Goal: Entertainment & Leisure: Consume media (video, audio)

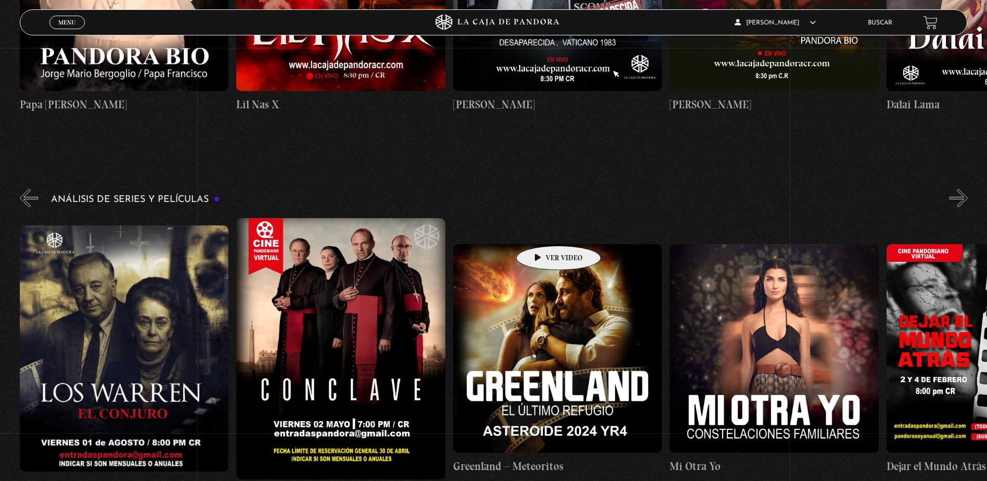
scroll to position [0, 1951]
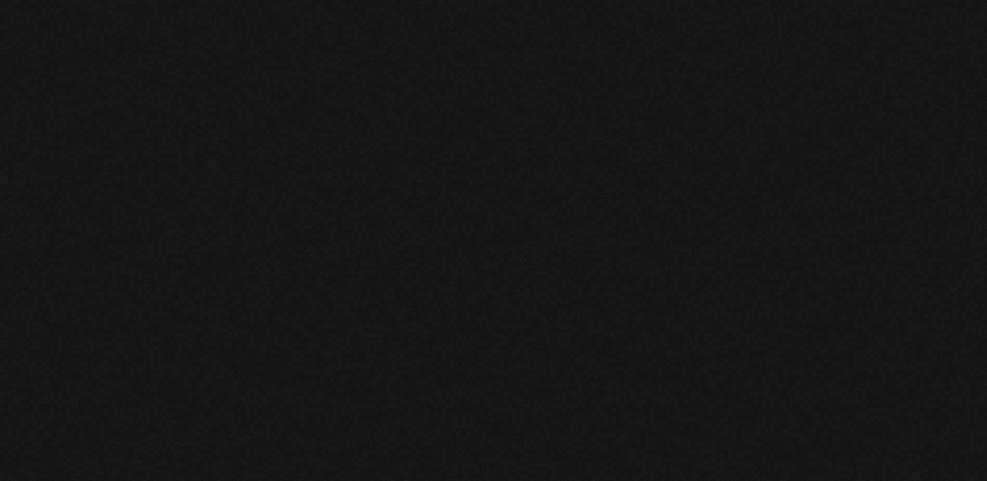
scroll to position [359, 0]
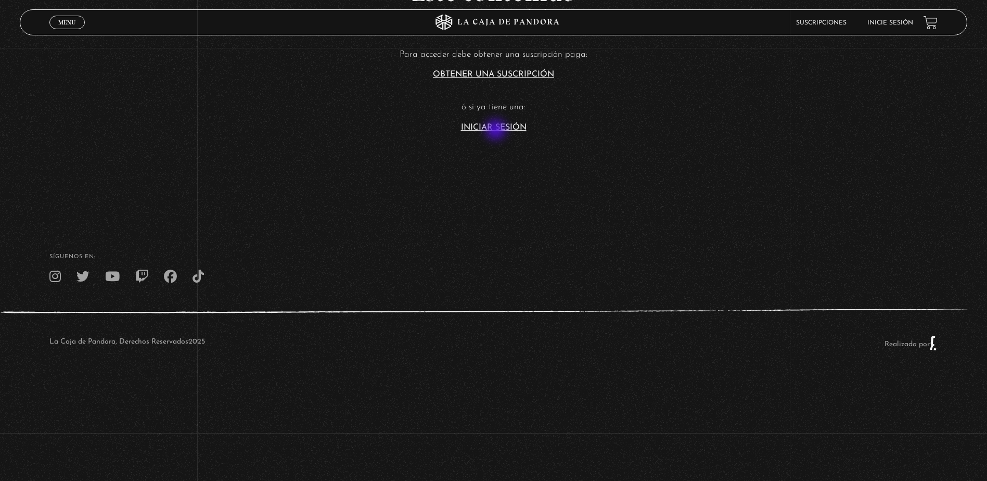
click at [497, 130] on link "Iniciar Sesión" at bounding box center [494, 127] width 66 height 8
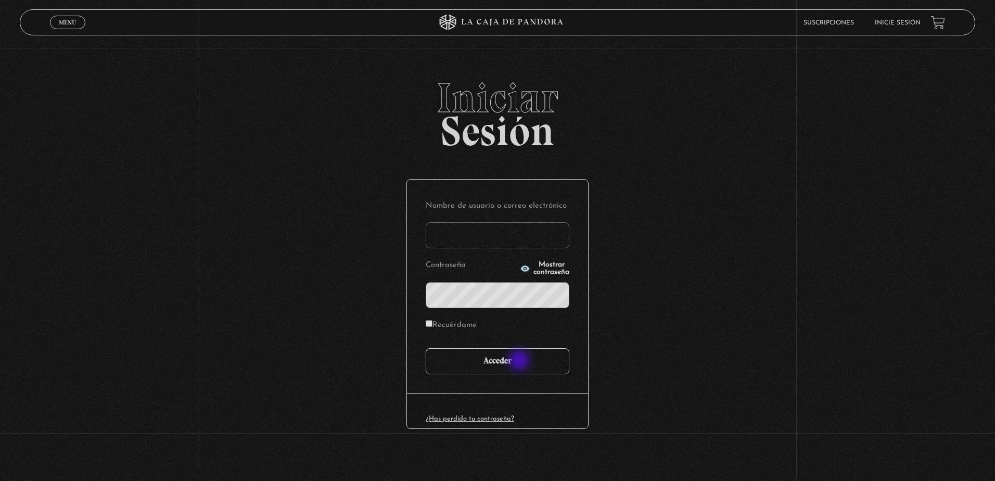
type input "sofb.1893.cr@gmail.com"
click at [514, 370] on input "Acceder" at bounding box center [498, 361] width 144 height 26
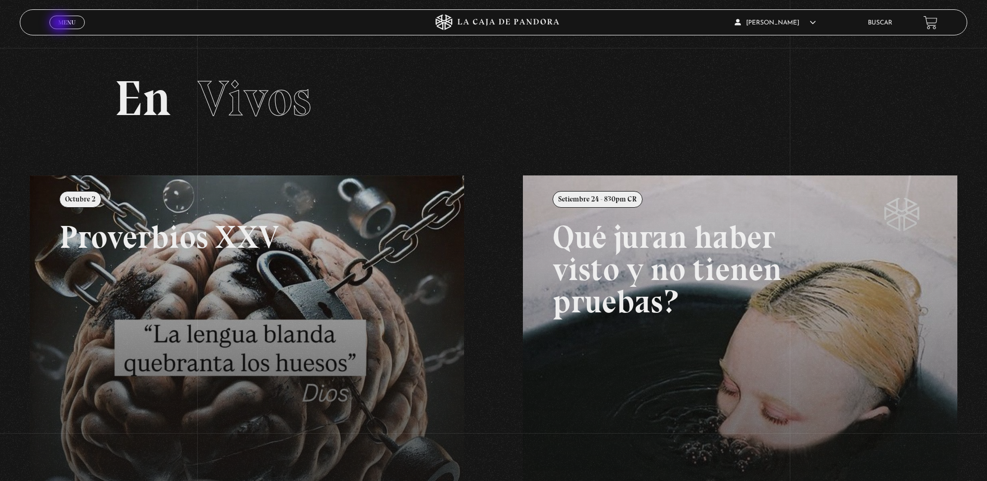
click at [61, 24] on span "Menu" at bounding box center [66, 22] width 17 height 6
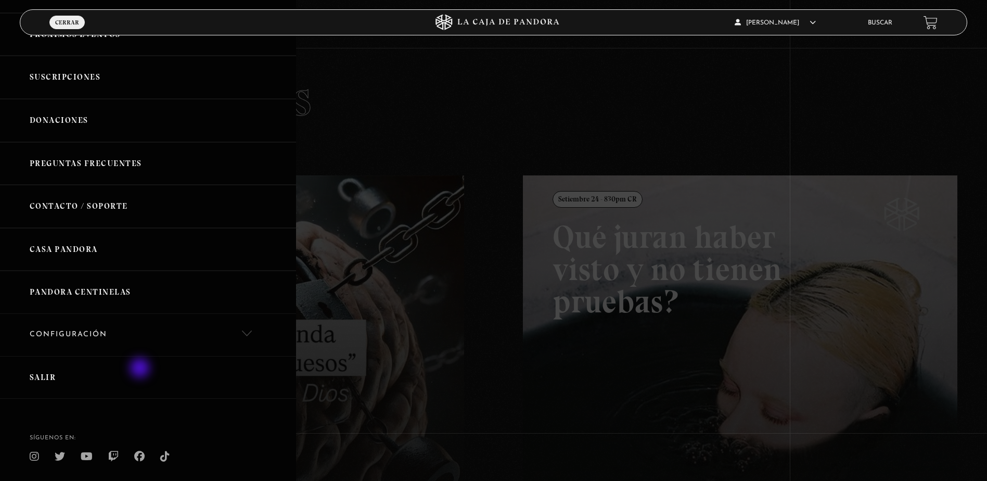
scroll to position [208, 0]
click at [147, 342] on link "Configuración" at bounding box center [148, 334] width 296 height 42
click at [112, 394] on link "Cancelación de suscripción" at bounding box center [148, 402] width 296 height 32
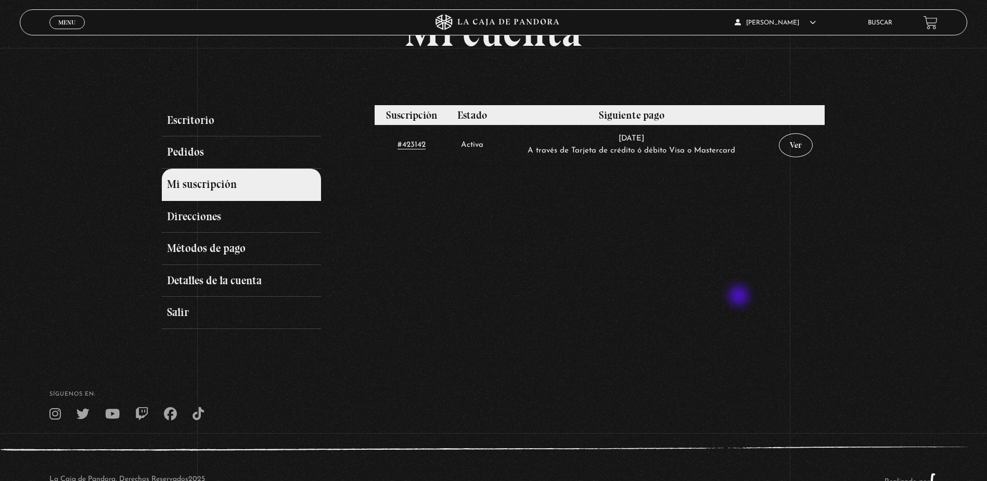
scroll to position [67, 0]
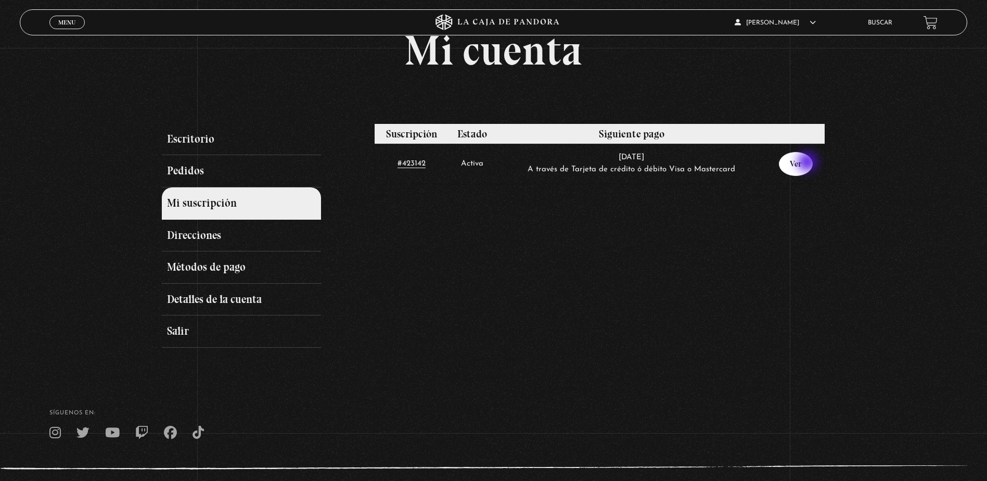
click at [808, 163] on link "Ver" at bounding box center [796, 164] width 34 height 24
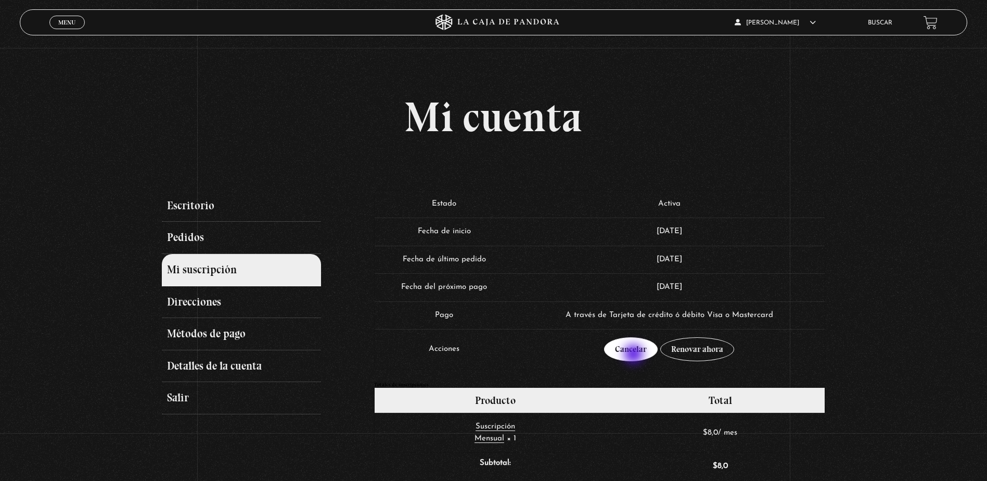
click at [635, 355] on link "Cancelar" at bounding box center [631, 349] width 54 height 24
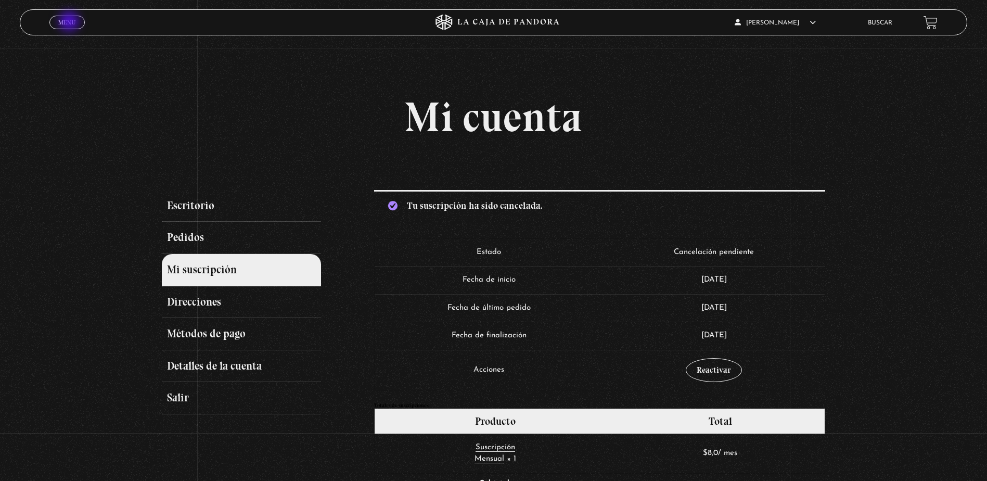
click at [70, 22] on span "Menu" at bounding box center [66, 22] width 17 height 6
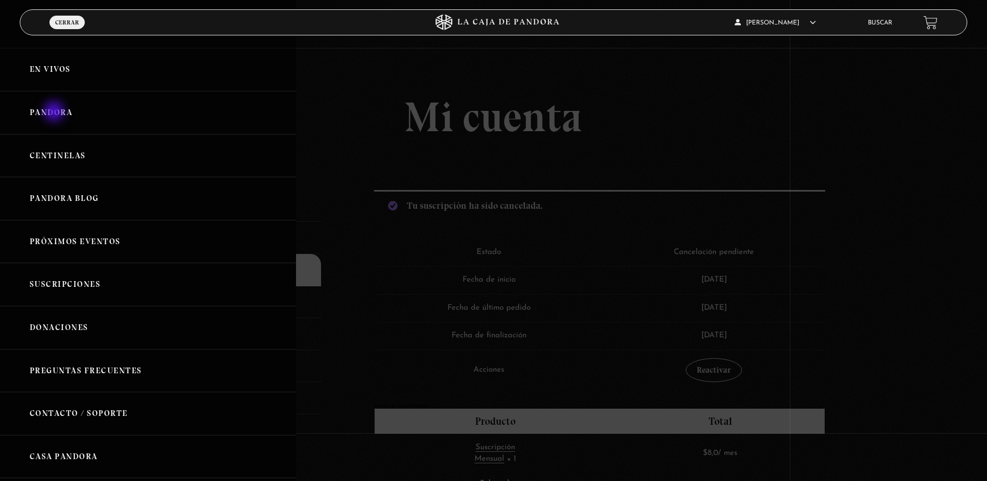
click at [55, 112] on link "Pandora" at bounding box center [148, 112] width 296 height 43
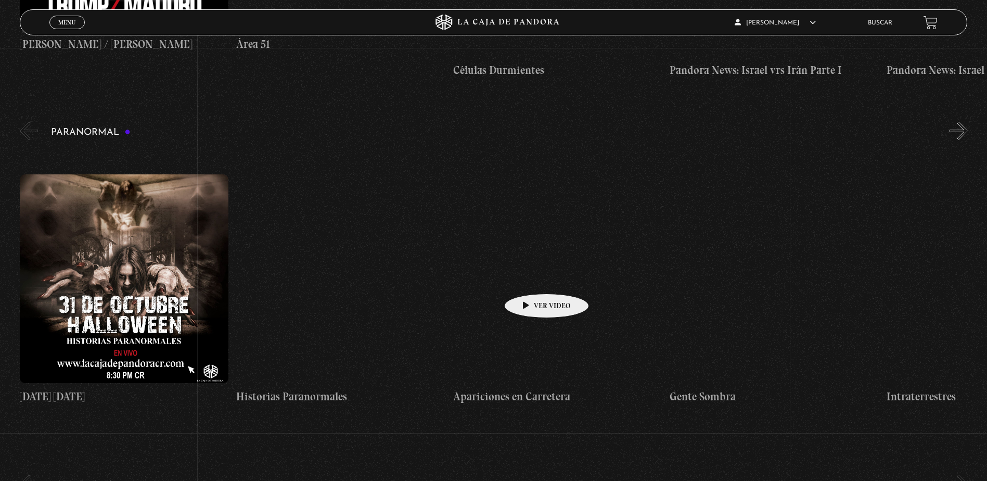
scroll to position [468, 0]
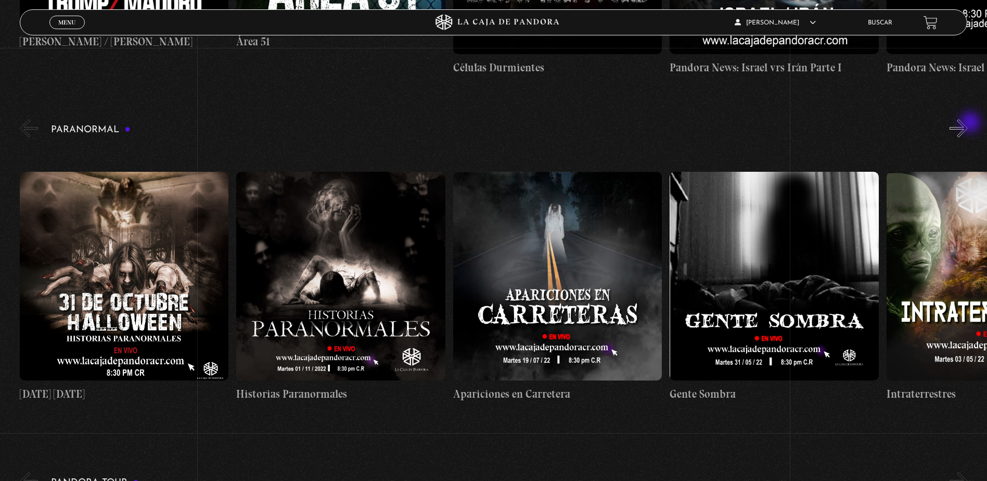
click at [968, 123] on button "»" at bounding box center [959, 128] width 18 height 18
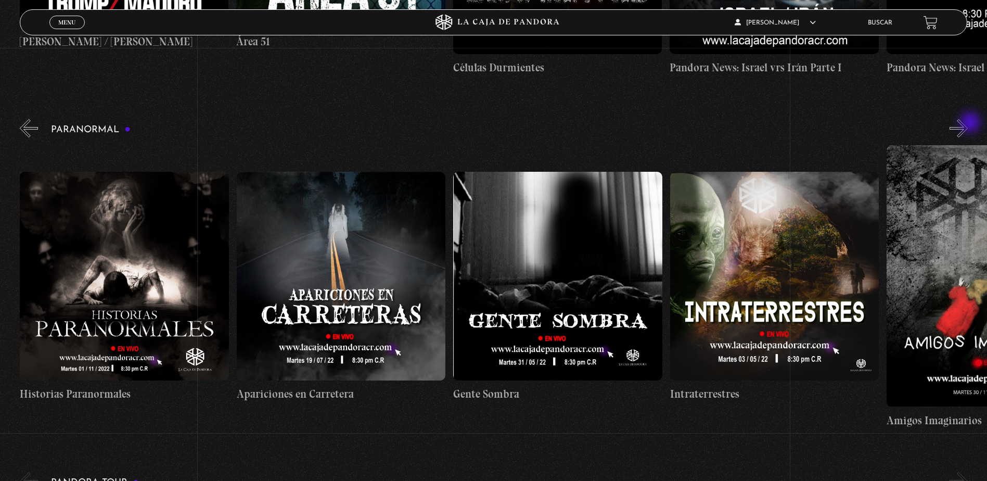
click at [968, 123] on button "»" at bounding box center [959, 128] width 18 height 18
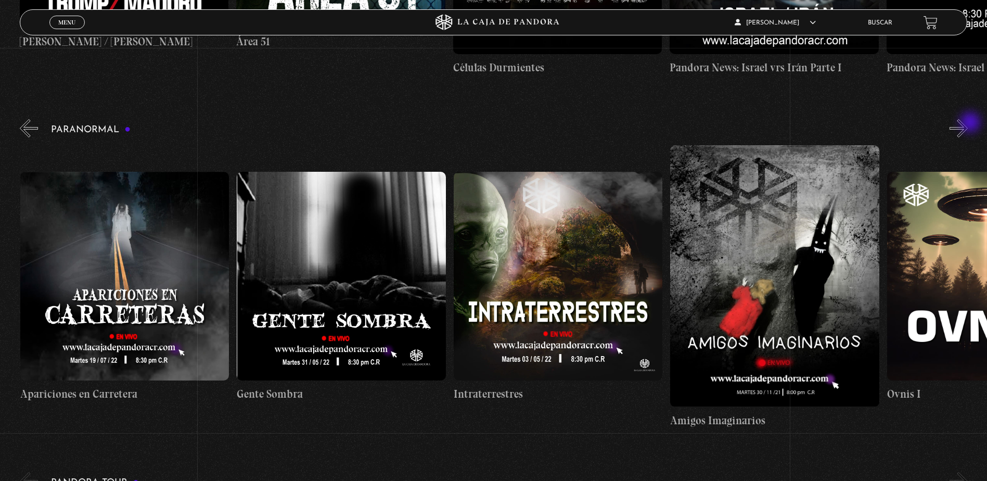
scroll to position [0, 434]
click at [968, 123] on button "»" at bounding box center [959, 128] width 18 height 18
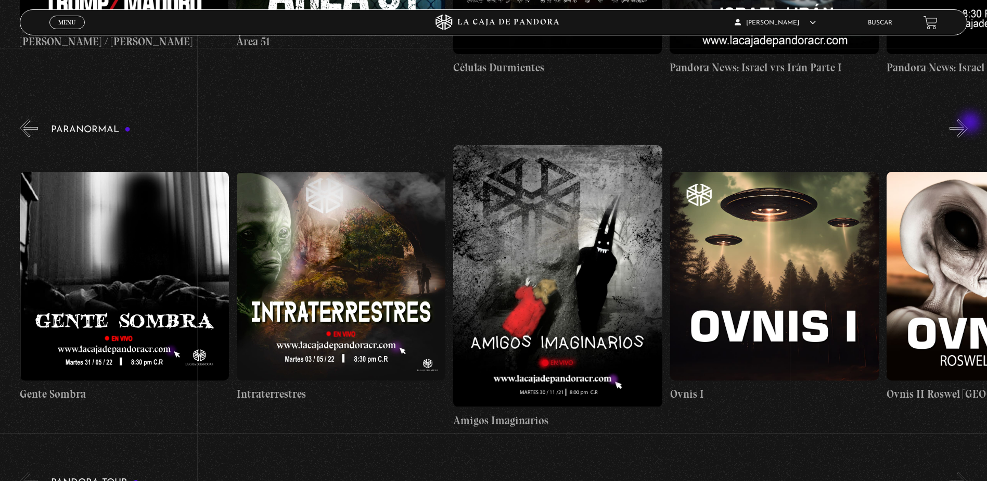
click at [968, 123] on button "»" at bounding box center [959, 128] width 18 height 18
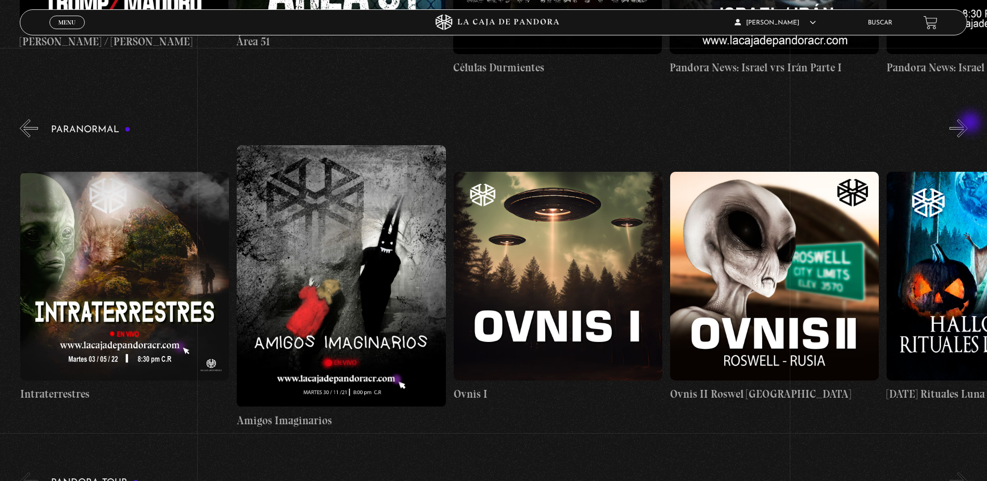
click at [968, 123] on button "»" at bounding box center [959, 128] width 18 height 18
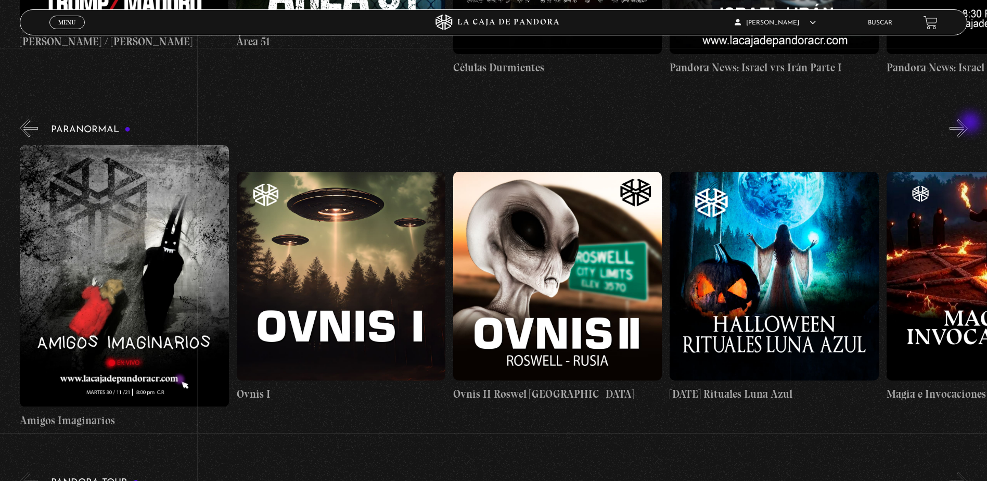
click at [968, 123] on button "»" at bounding box center [959, 128] width 18 height 18
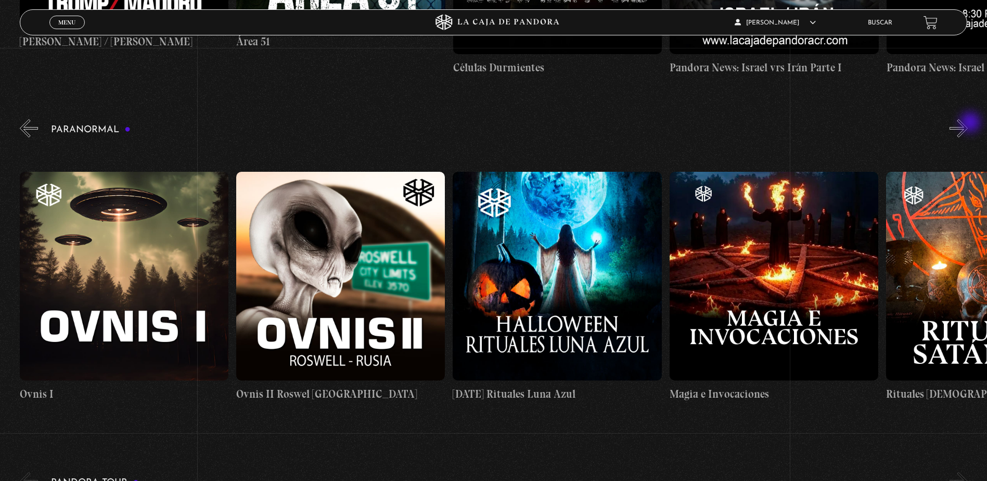
click at [968, 123] on button "»" at bounding box center [959, 128] width 18 height 18
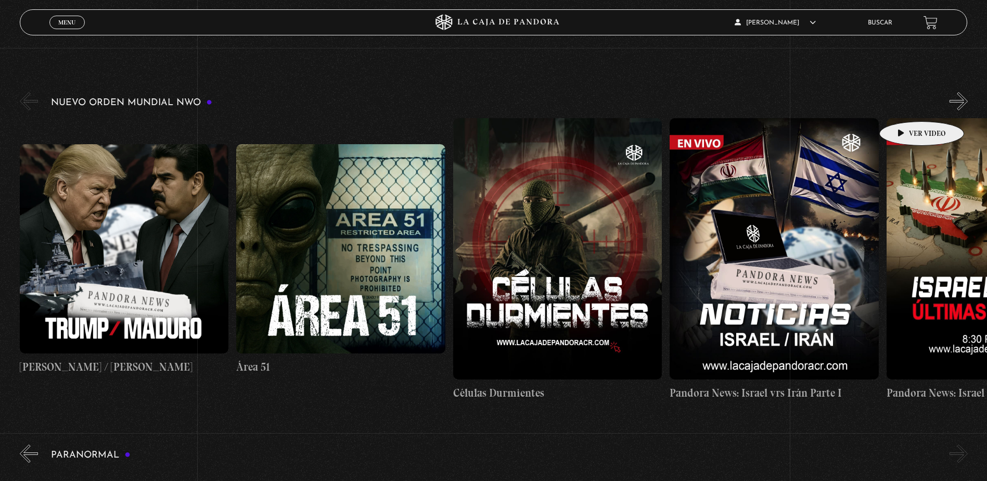
scroll to position [52, 0]
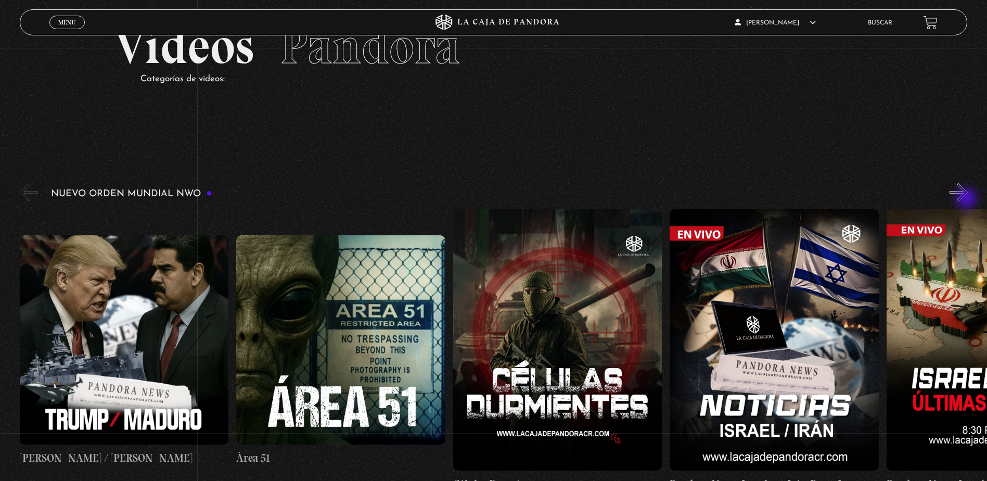
click at [968, 199] on button "»" at bounding box center [959, 192] width 18 height 18
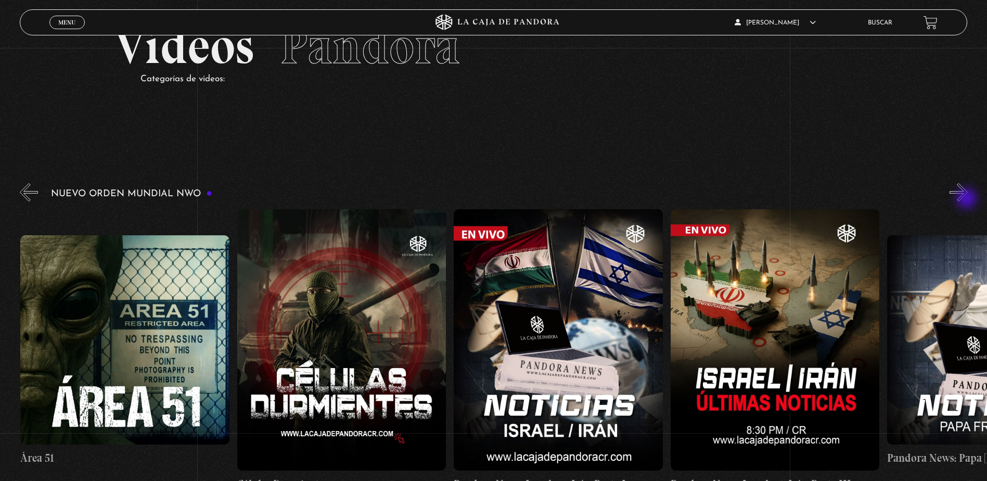
click at [968, 199] on button "»" at bounding box center [959, 192] width 18 height 18
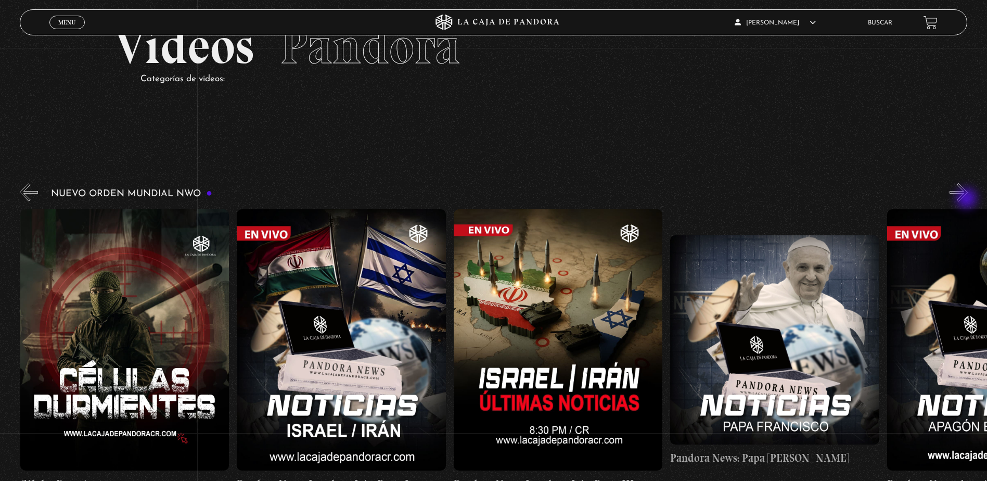
click at [968, 199] on button "»" at bounding box center [959, 192] width 18 height 18
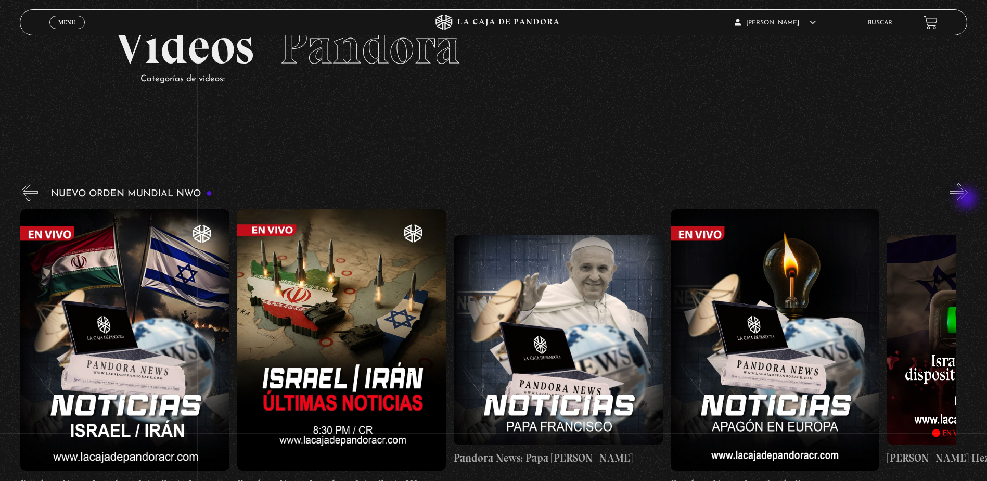
click at [968, 199] on button "»" at bounding box center [959, 192] width 18 height 18
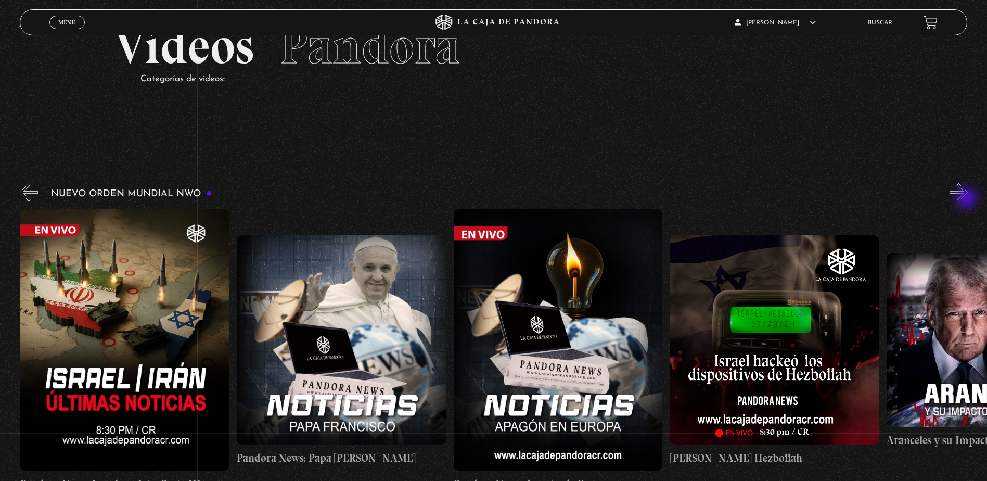
click at [968, 199] on button "»" at bounding box center [959, 192] width 18 height 18
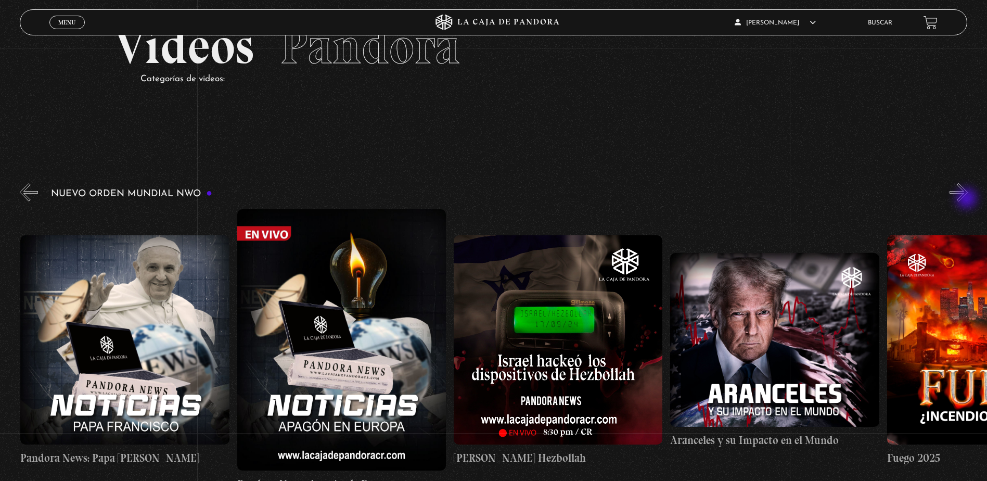
scroll to position [0, 1084]
click at [968, 199] on button "»" at bounding box center [959, 192] width 18 height 18
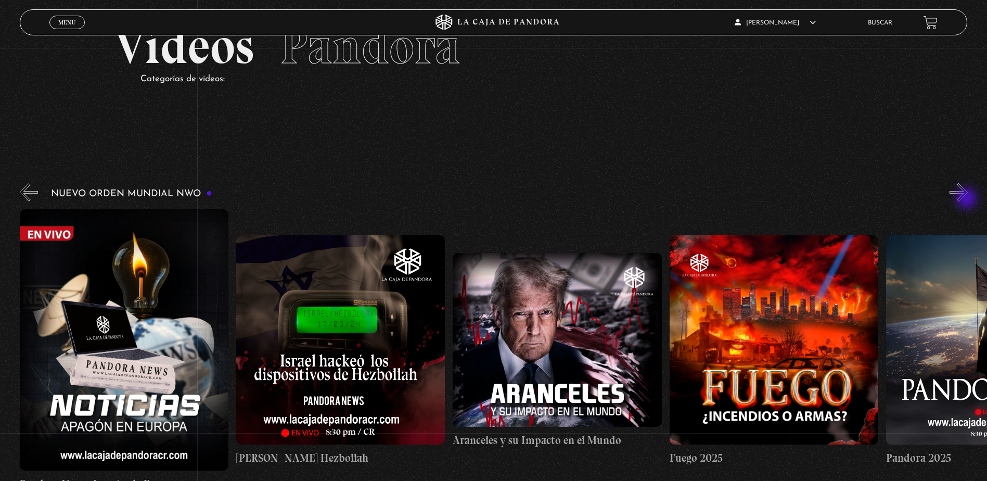
click at [968, 199] on button "»" at bounding box center [959, 192] width 18 height 18
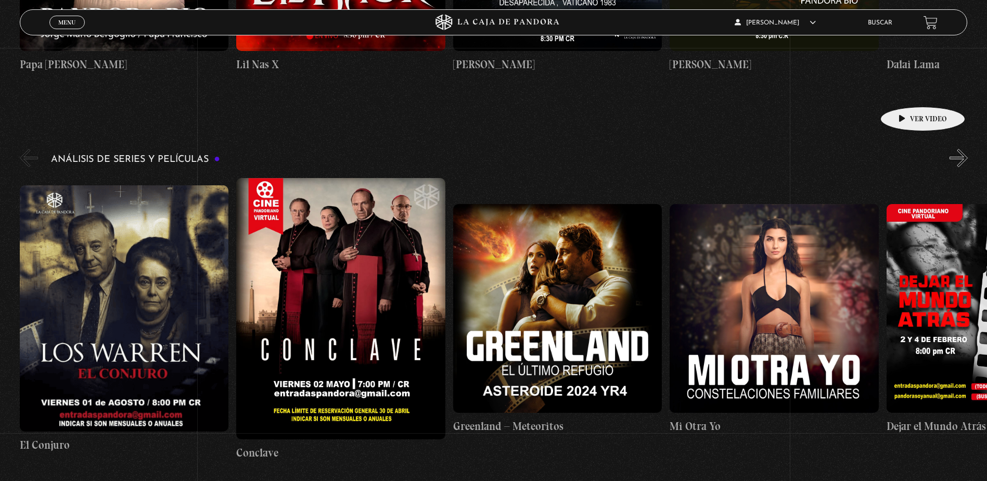
scroll to position [1718, 0]
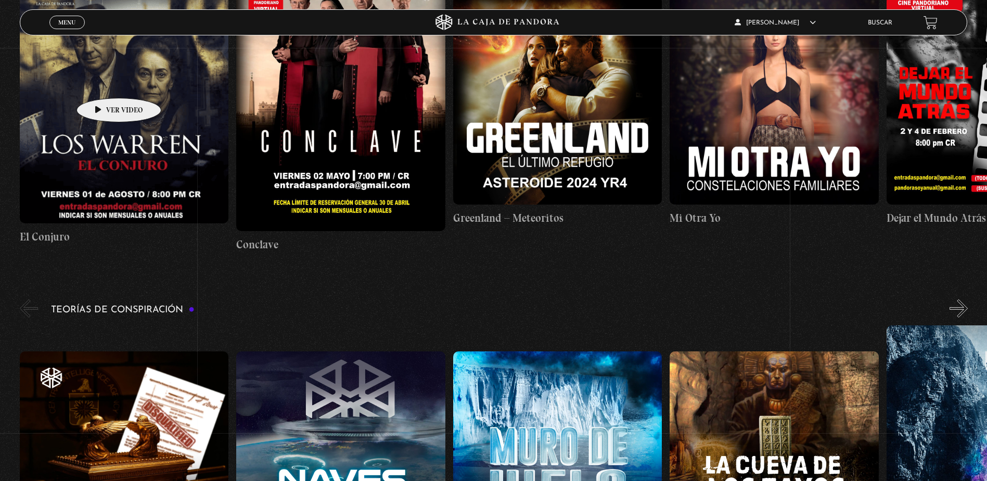
click at [103, 82] on figure at bounding box center [124, 100] width 209 height 246
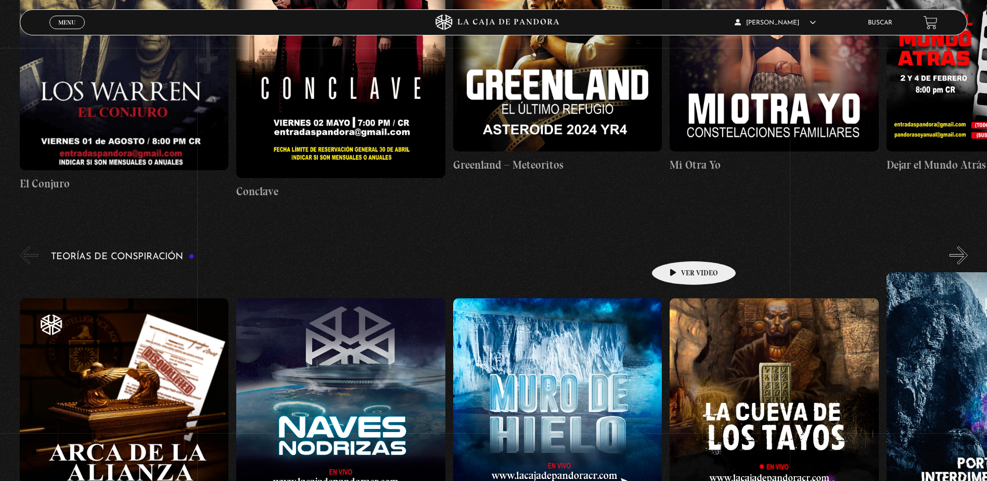
scroll to position [1770, 0]
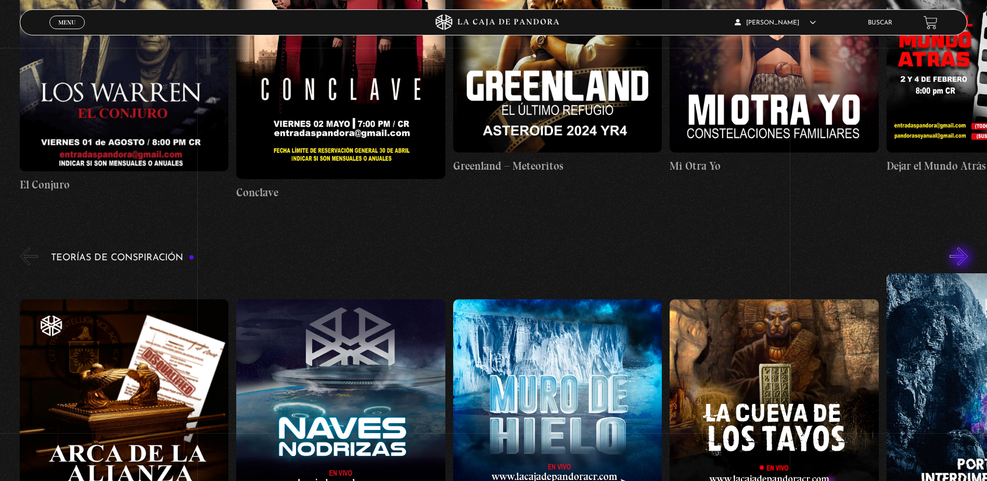
click at [963, 258] on button "»" at bounding box center [959, 256] width 18 height 18
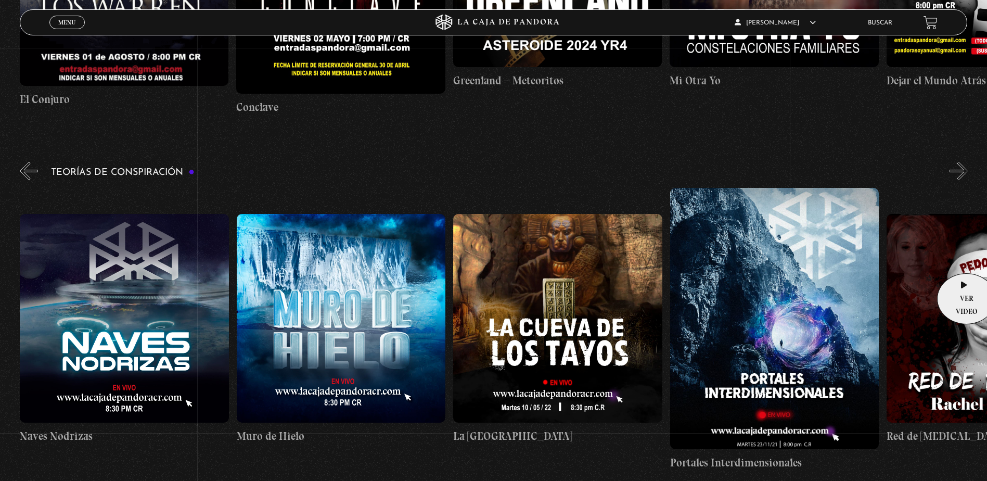
scroll to position [1874, 0]
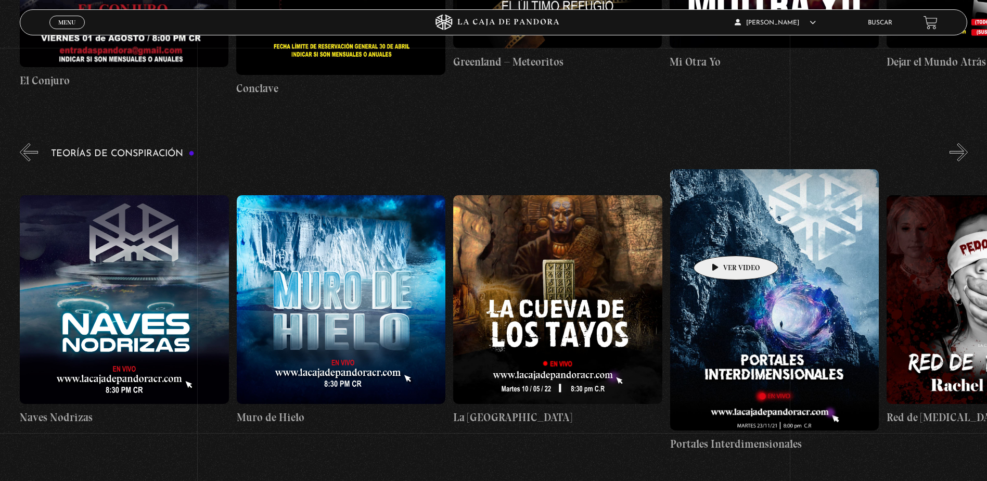
click at [720, 240] on figure at bounding box center [774, 299] width 209 height 261
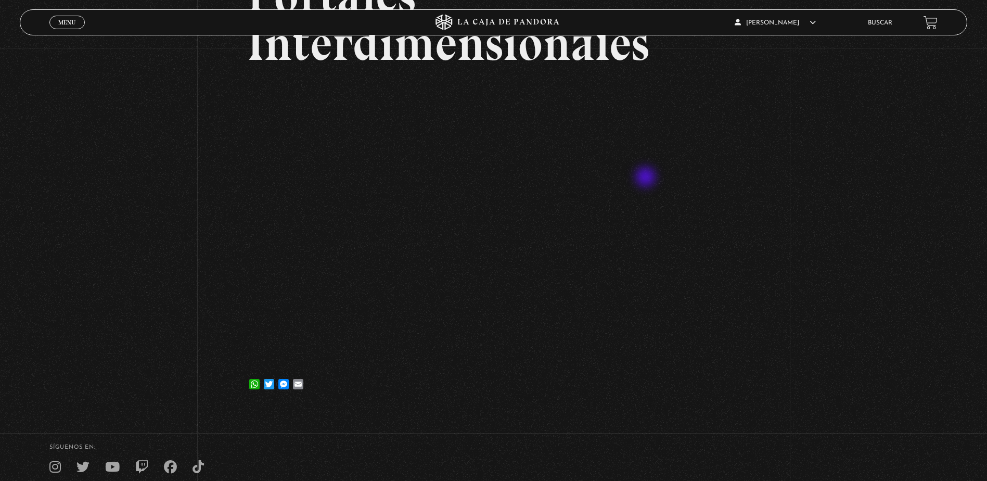
scroll to position [156, 0]
